Goal: Transaction & Acquisition: Purchase product/service

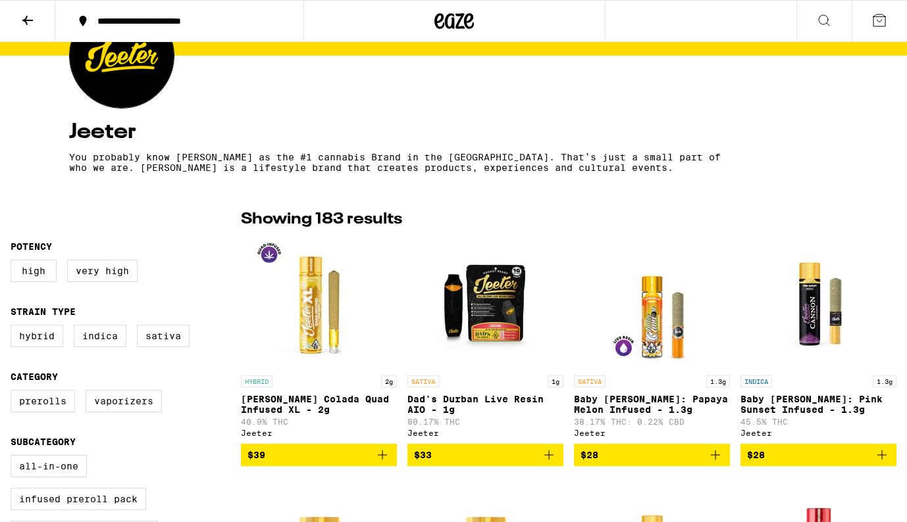
scroll to position [189, 0]
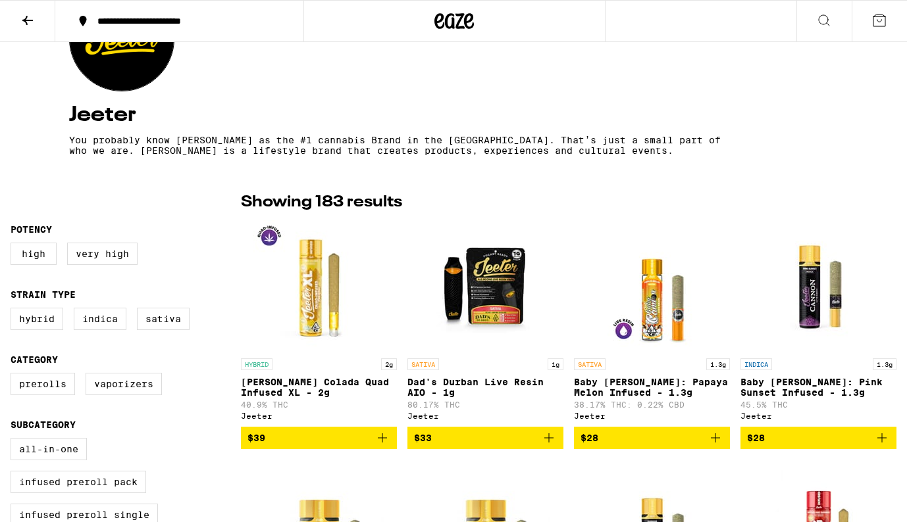
click at [328, 297] on img "Open page for Piña Colada Quad Infused XL - 2g from Jeeter" at bounding box center [319, 286] width 132 height 132
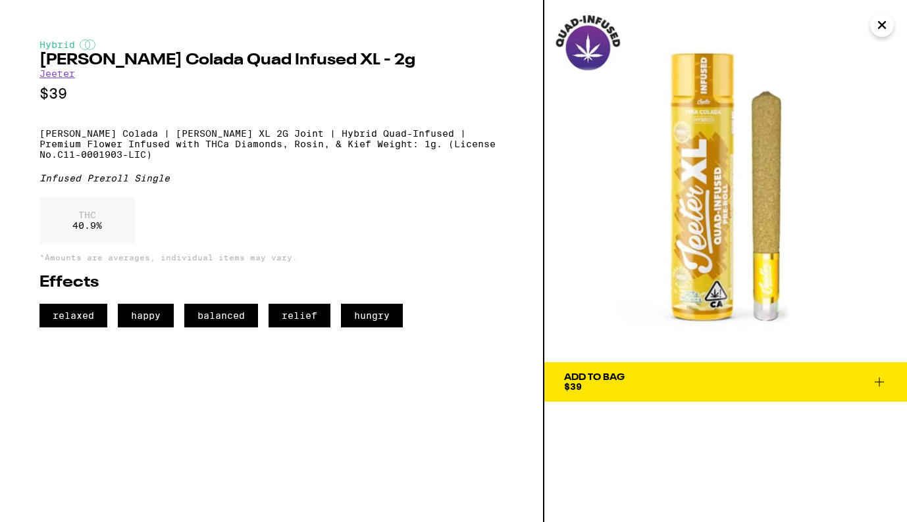
drag, startPoint x: 739, startPoint y: 217, endPoint x: 455, endPoint y: 7, distance: 353.3
click at [0, 0] on div "Hybrid [PERSON_NAME] Colada Quad Infused XL - 2g [PERSON_NAME] $39 [PERSON_NAME…" at bounding box center [453, 261] width 907 height 522
click at [883, 26] on icon "Close" at bounding box center [882, 25] width 16 height 20
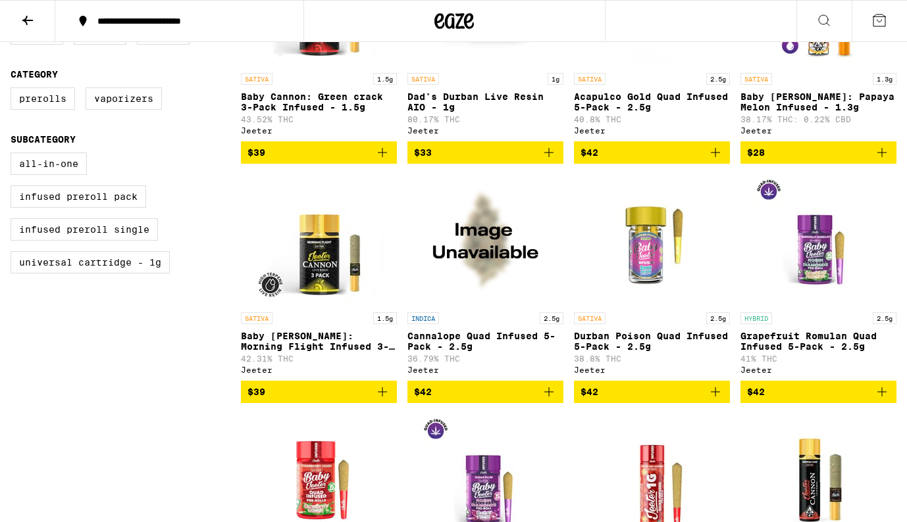
scroll to position [479, 0]
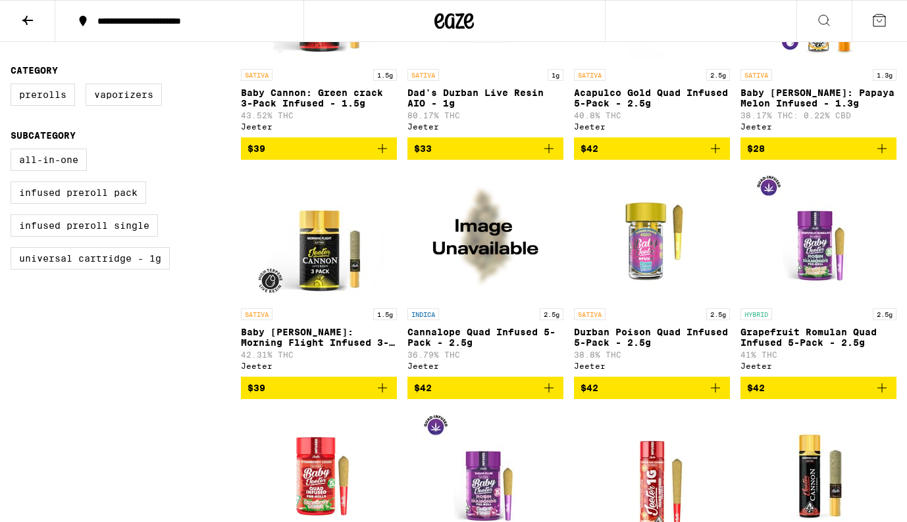
click at [495, 268] on img "Open page for Cannalope Quad Infused 5-Pack - 2.5g from Jeeter" at bounding box center [486, 236] width 132 height 132
